Goal: Task Accomplishment & Management: Complete application form

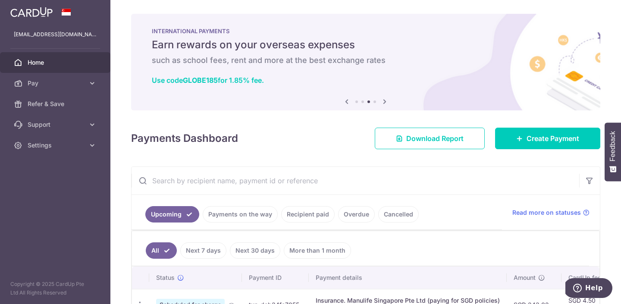
click at [565, 126] on div "Payments Dashboard Download Report Create Payment" at bounding box center [365, 136] width 469 height 25
click at [531, 142] on span "Create Payment" at bounding box center [553, 138] width 53 height 10
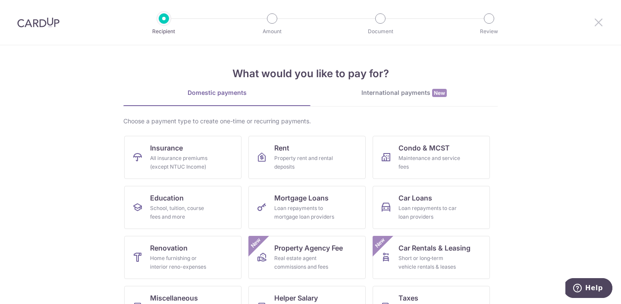
click at [602, 23] on icon at bounding box center [599, 22] width 10 height 11
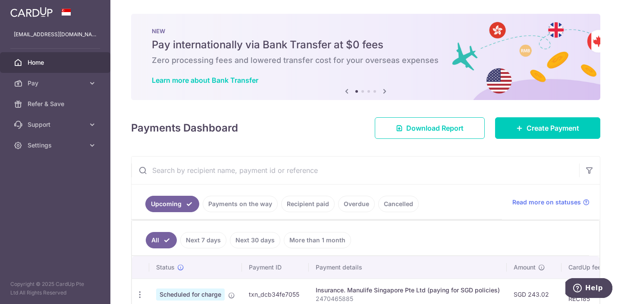
click at [315, 206] on link "Recipient paid" at bounding box center [307, 204] width 53 height 16
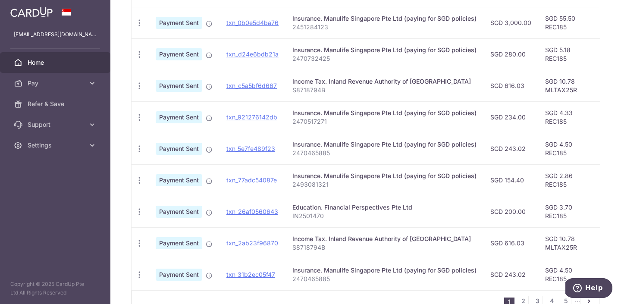
scroll to position [275, 0]
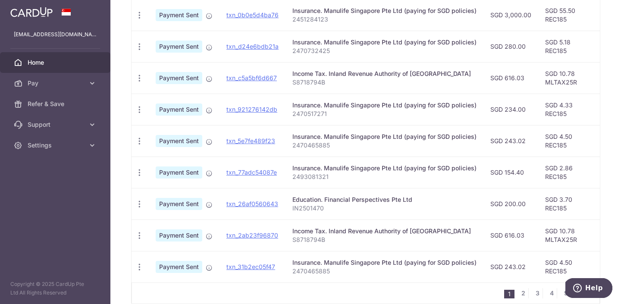
click at [329, 208] on p "IN2501470" at bounding box center [385, 208] width 184 height 9
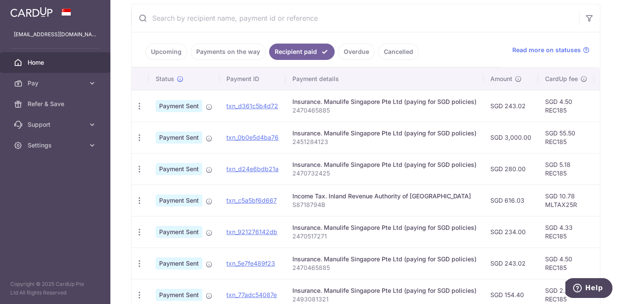
scroll to position [0, 0]
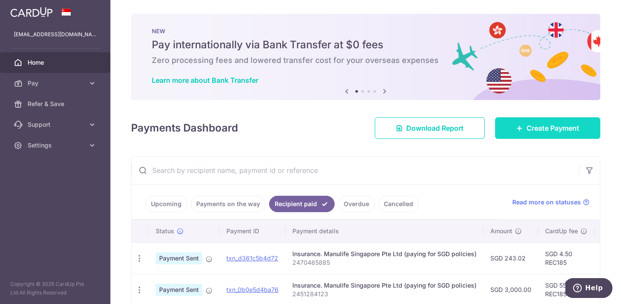
click at [547, 136] on link "Create Payment" at bounding box center [547, 128] width 105 height 22
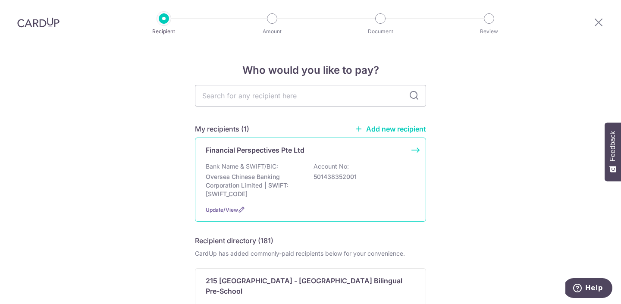
click at [284, 180] on p "Oversea Chinese Banking Corporation Limited | SWIFT: OCBCSGSGXXX" at bounding box center [254, 186] width 97 height 26
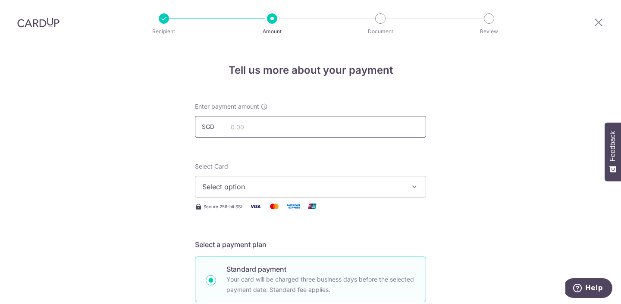
click at [231, 123] on input "text" at bounding box center [310, 127] width 231 height 22
type input "700.00"
click at [302, 186] on span "Select option" at bounding box center [302, 187] width 201 height 10
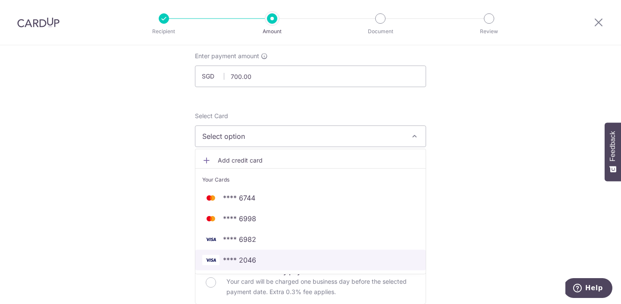
scroll to position [88, 0]
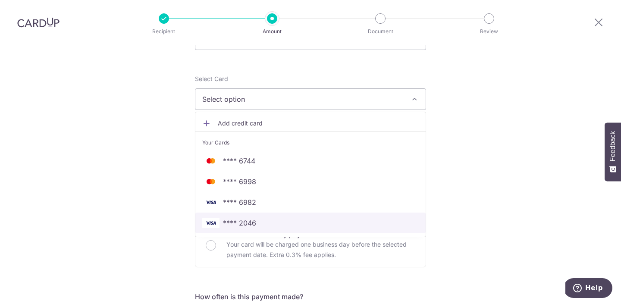
click at [299, 230] on link "**** 2046" at bounding box center [310, 223] width 230 height 21
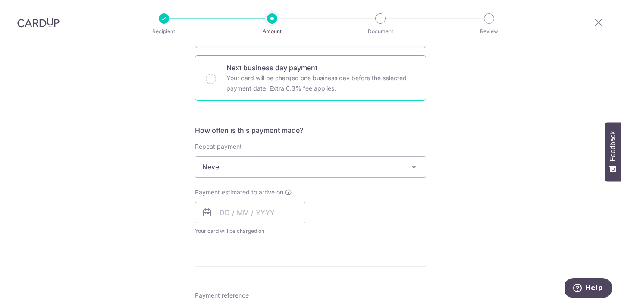
scroll to position [258, 0]
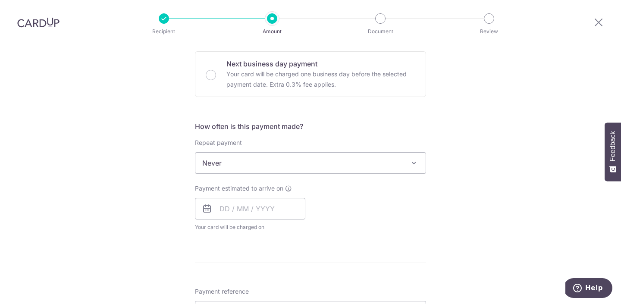
click at [258, 165] on span "Never" at bounding box center [310, 163] width 230 height 21
click at [508, 158] on div "Tell us more about your payment Enter payment amount SGD 700.00 700.00 Select C…" at bounding box center [310, 177] width 621 height 780
click at [249, 206] on input "text" at bounding box center [250, 209] width 110 height 22
click at [250, 286] on link "9" at bounding box center [247, 287] width 14 height 14
type input "09/09/2025"
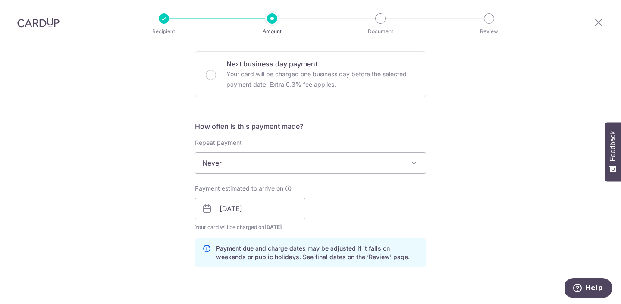
click at [381, 215] on div "Payment estimated to arrive on 09/09/2025 Prev Next Sep Oct Nov Dec 2025 2026 2…" at bounding box center [311, 207] width 242 height 47
click at [345, 167] on span "Never" at bounding box center [310, 163] width 230 height 21
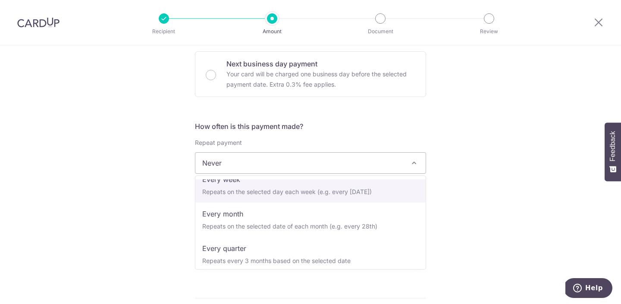
scroll to position [47, 0]
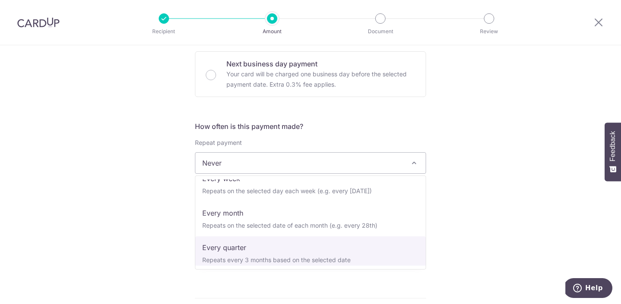
select select "4"
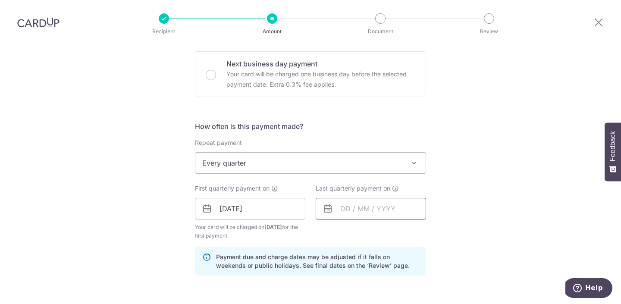
click at [393, 212] on input "text" at bounding box center [371, 209] width 110 height 22
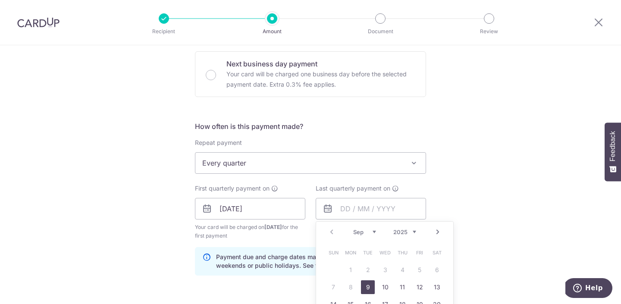
click at [441, 230] on link "Next" at bounding box center [438, 232] width 10 height 10
click at [439, 265] on link "1" at bounding box center [437, 270] width 14 height 14
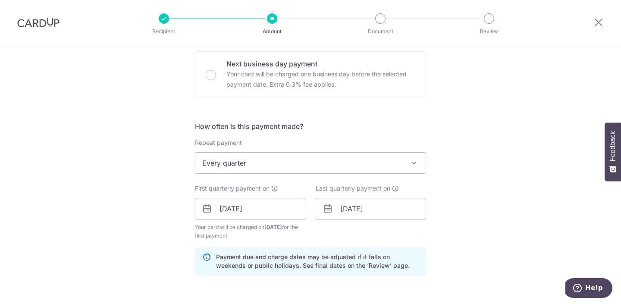
click at [467, 226] on div "Tell us more about your payment Enter payment amount SGD 700.00 700.00 Select C…" at bounding box center [310, 199] width 621 height 824
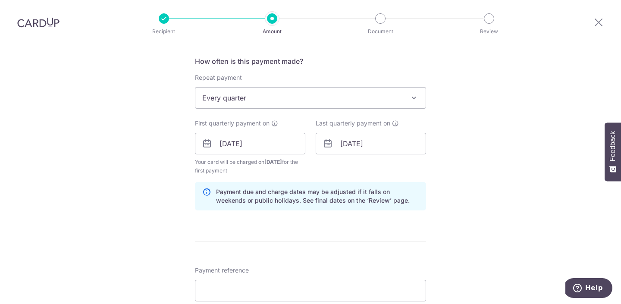
scroll to position [325, 0]
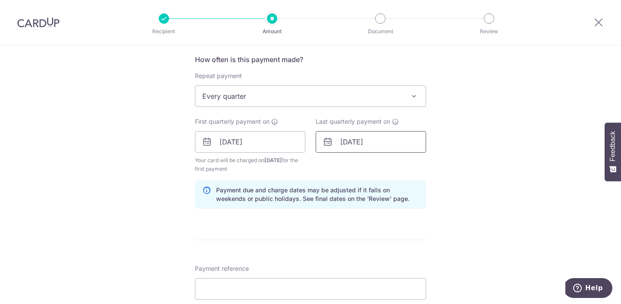
click at [414, 145] on input "01/11/2025" at bounding box center [371, 142] width 110 height 22
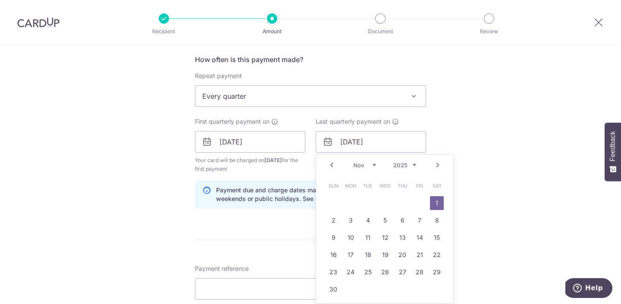
click at [436, 168] on link "Next" at bounding box center [438, 165] width 10 height 10
click at [437, 167] on link "Next" at bounding box center [438, 165] width 10 height 10
click at [350, 220] on link "9" at bounding box center [351, 221] width 14 height 14
type input "09/02/2026"
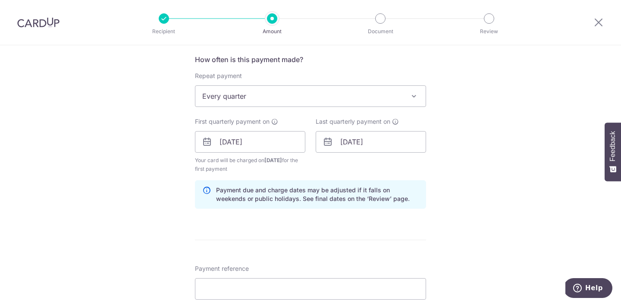
click at [494, 166] on div "Tell us more about your payment Enter payment amount SGD 700.00 700.00 Select C…" at bounding box center [310, 132] width 621 height 824
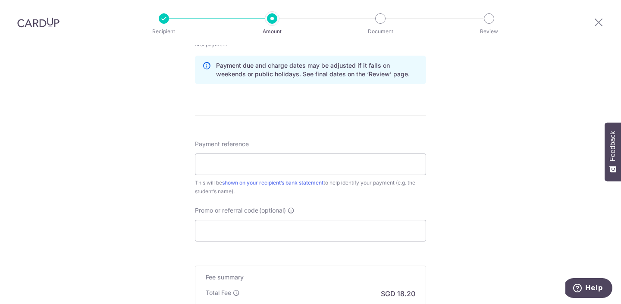
scroll to position [451, 0]
click at [254, 157] on input "Payment reference" at bounding box center [310, 163] width 231 height 22
paste input "IN2501543"
click at [240, 170] on input "IN2501543" at bounding box center [310, 163] width 231 height 22
paste input "IN2501543"
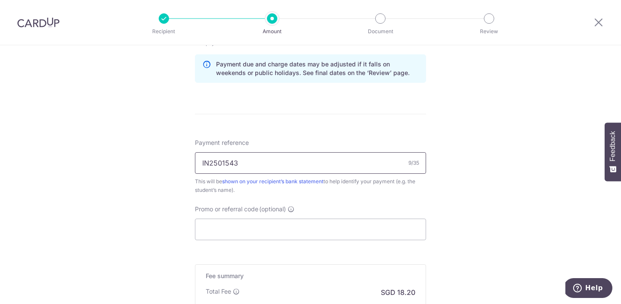
type input "IN2501543"
click at [323, 224] on input "Promo or referral code (optional)" at bounding box center [310, 230] width 231 height 22
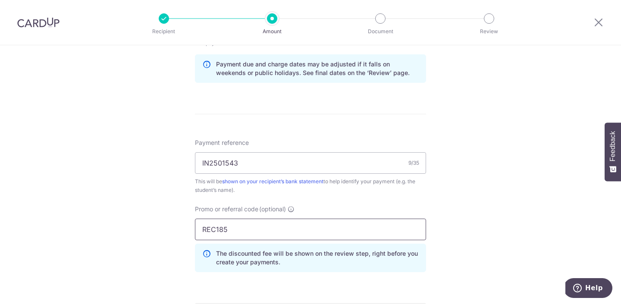
type input "REC185"
click at [483, 217] on div "Tell us more about your payment Enter payment amount SGD 700.00 700.00 Select C…" at bounding box center [310, 25] width 621 height 863
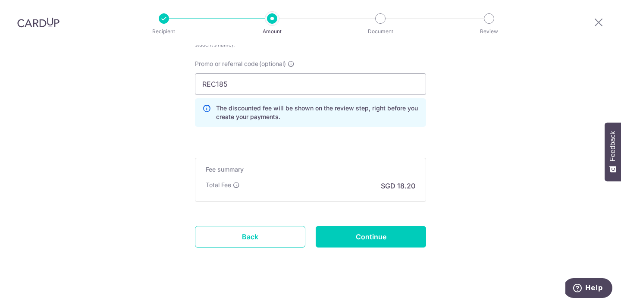
scroll to position [603, 0]
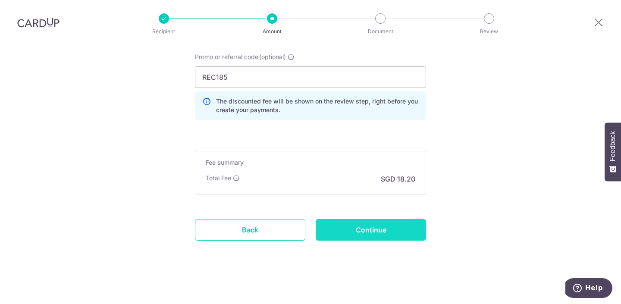
click at [341, 228] on input "Continue" at bounding box center [371, 230] width 110 height 22
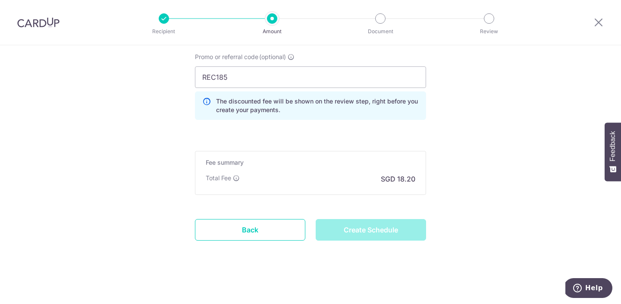
type input "Create Schedule"
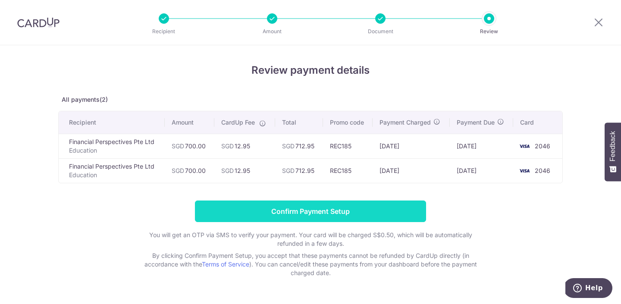
click at [340, 218] on input "Confirm Payment Setup" at bounding box center [310, 212] width 231 height 22
